Goal: Task Accomplishment & Management: Manage account settings

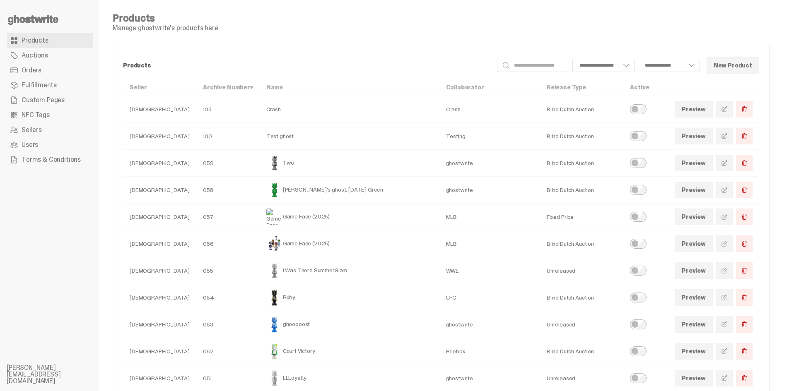
select select
click at [725, 193] on link at bounding box center [724, 190] width 17 height 17
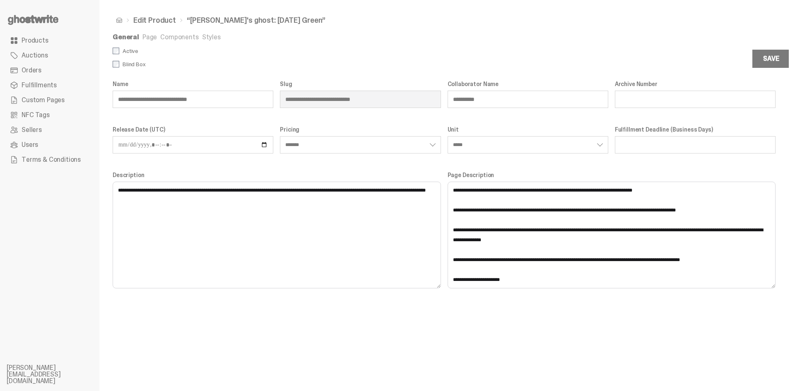
drag, startPoint x: 156, startPoint y: 33, endPoint x: 151, endPoint y: 37, distance: 6.5
click at [156, 33] on div "**********" at bounding box center [443, 195] width 689 height 391
click at [151, 37] on link "Page" at bounding box center [149, 37] width 14 height 9
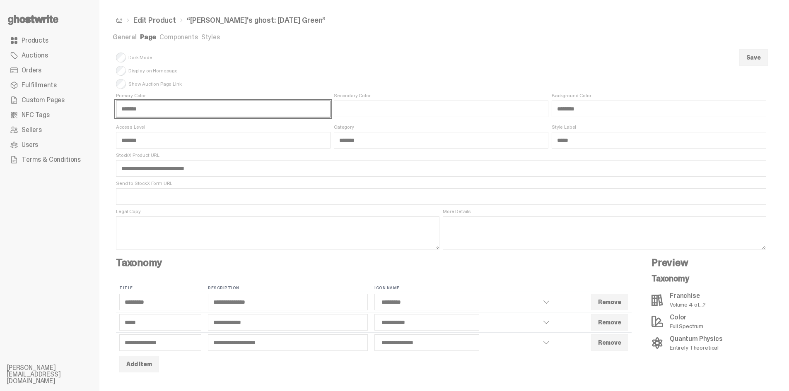
click at [141, 102] on input "*******" at bounding box center [223, 109] width 214 height 17
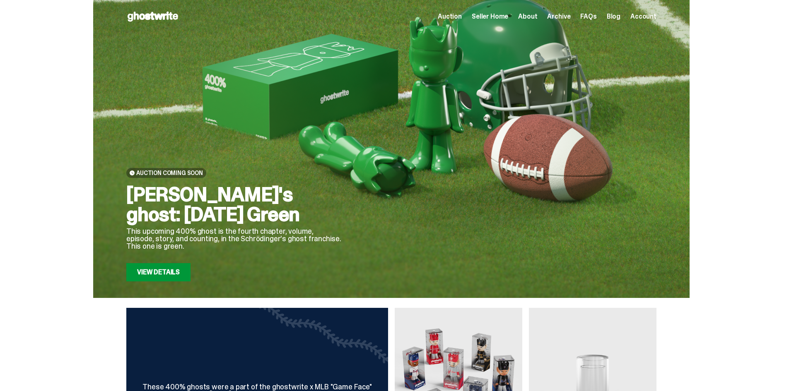
click at [618, 17] on link "Blog" at bounding box center [613, 16] width 14 height 7
click at [609, 19] on div "Auction Seller Home About Archive FAQs Blog Account" at bounding box center [547, 17] width 219 height 10
click at [611, 17] on div "Auction Seller Home About Archive FAQs Blog Account" at bounding box center [547, 17] width 219 height 10
click at [615, 17] on link "Blog" at bounding box center [613, 16] width 14 height 7
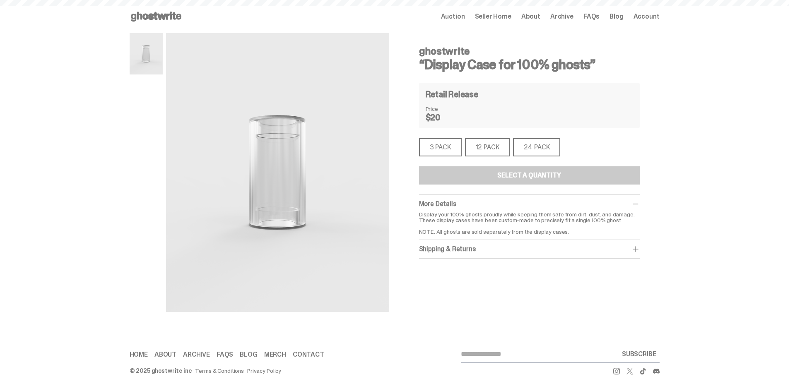
click at [442, 146] on div "3 PACK" at bounding box center [440, 147] width 43 height 18
